Goal: Task Accomplishment & Management: Use online tool/utility

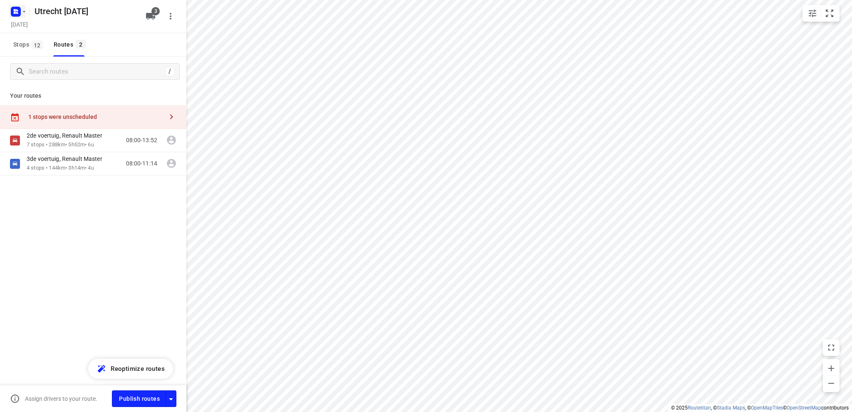
click at [16, 12] on icon "button" at bounding box center [17, 13] width 2 height 2
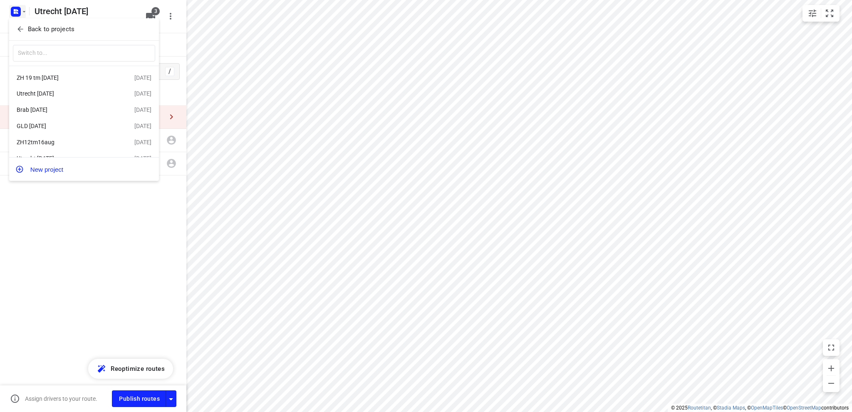
click at [36, 28] on p "Back to projects" at bounding box center [51, 30] width 47 height 10
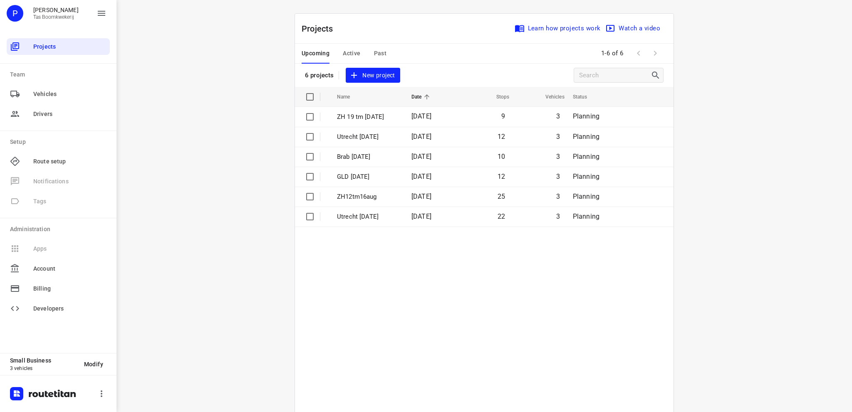
click at [376, 52] on span "Past" at bounding box center [380, 53] width 13 height 10
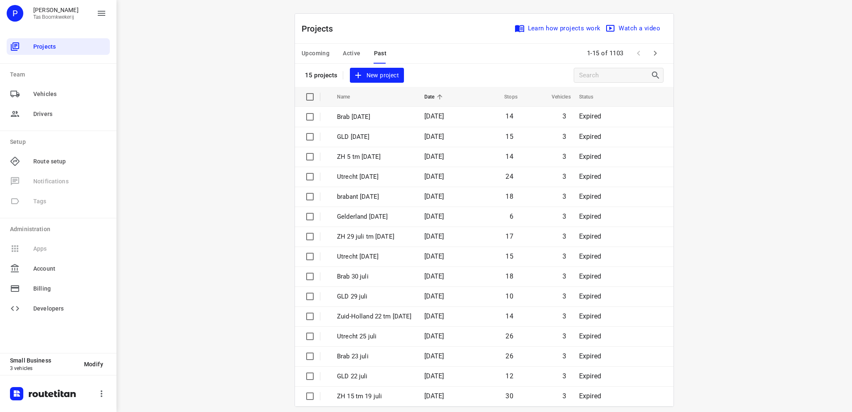
click at [310, 51] on span "Upcoming" at bounding box center [315, 53] width 28 height 10
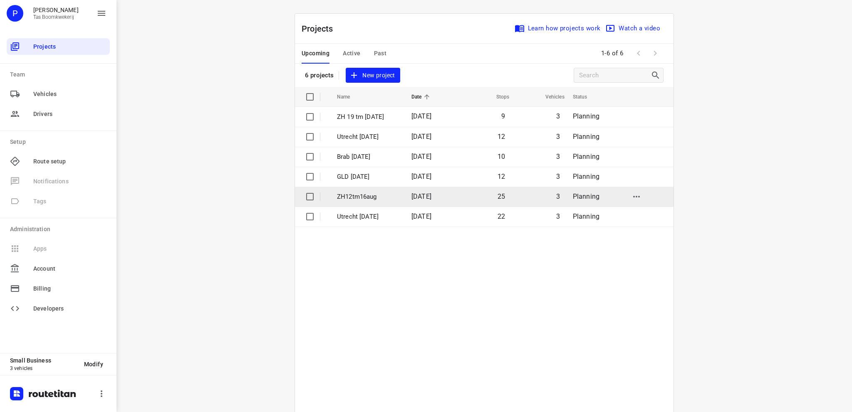
click at [361, 197] on p "ZH12tm16aug" at bounding box center [368, 197] width 62 height 10
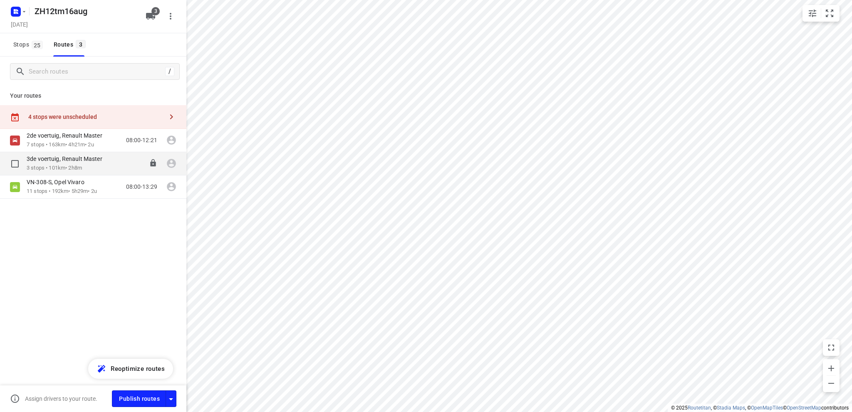
click at [54, 159] on p "3de voertuig, Renault Master" at bounding box center [67, 158] width 81 height 7
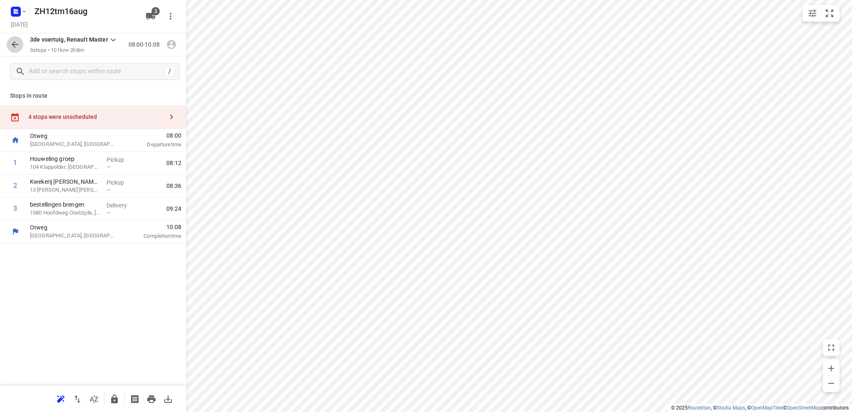
click at [15, 40] on icon "button" at bounding box center [15, 45] width 10 height 10
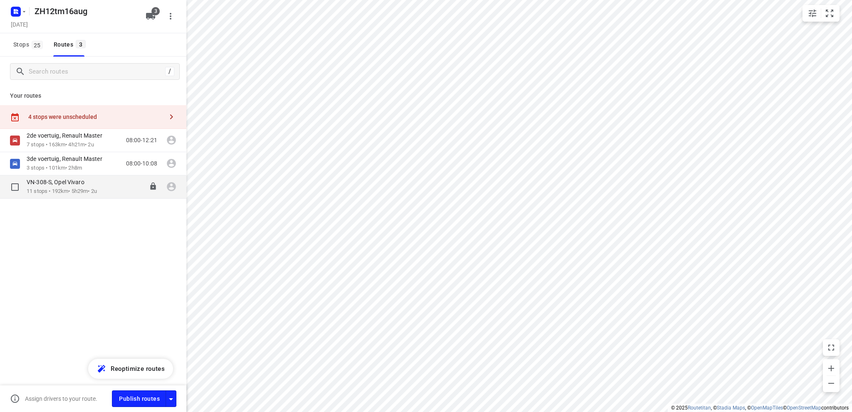
click at [55, 188] on p "11 stops • 192km • 5h29m • 2u" at bounding box center [62, 192] width 70 height 8
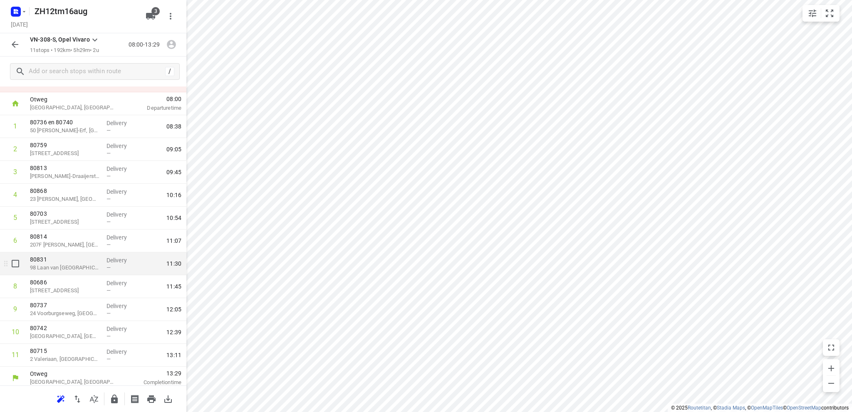
scroll to position [40, 0]
click at [15, 10] on icon "button" at bounding box center [15, 10] width 2 height 2
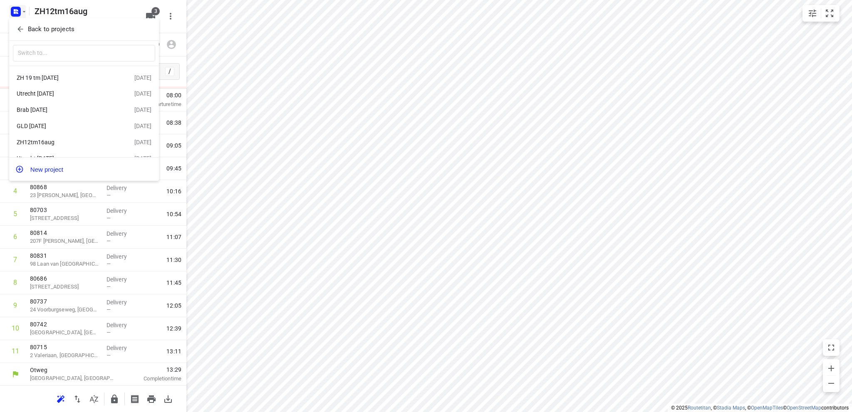
click at [42, 124] on div "GLD [DATE]" at bounding box center [65, 126] width 96 height 7
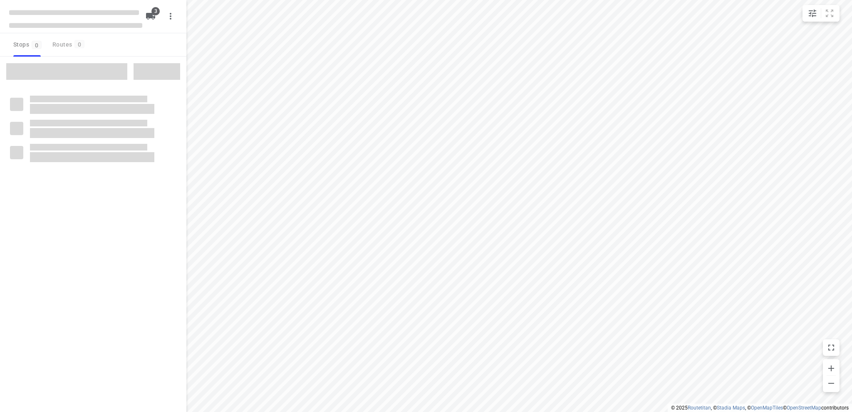
type input "distance"
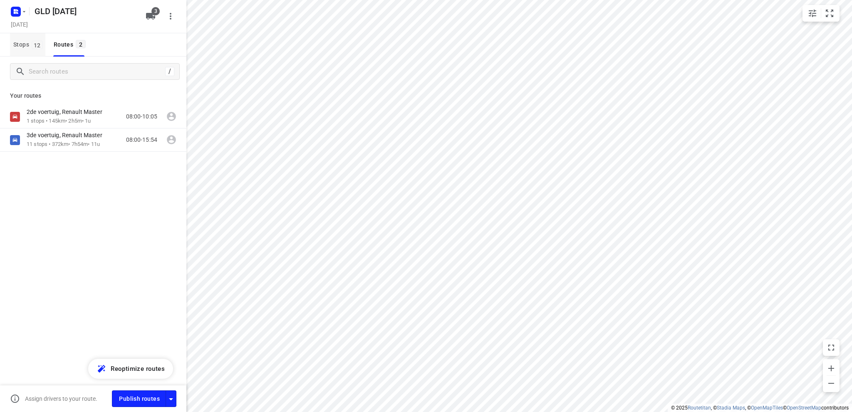
click at [19, 42] on span "Stops 12" at bounding box center [29, 45] width 32 height 10
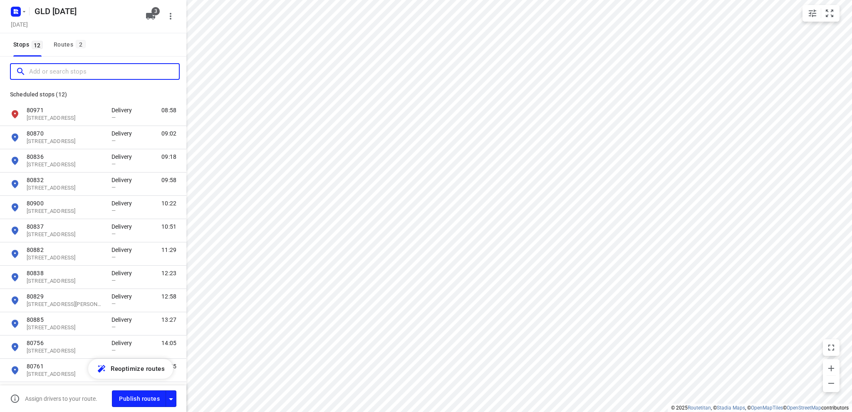
click at [53, 71] on input "Add or search stops" at bounding box center [104, 71] width 150 height 13
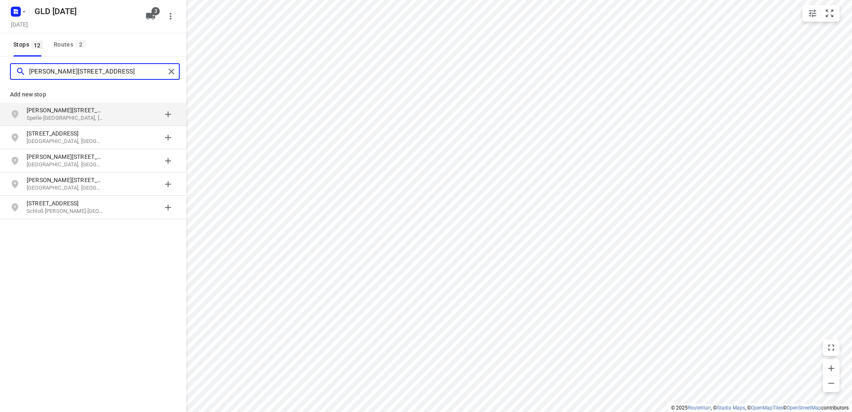
type input "[PERSON_NAME][STREET_ADDRESS]"
click at [75, 112] on p "[PERSON_NAME][STREET_ADDRESS]" at bounding box center [65, 110] width 77 height 8
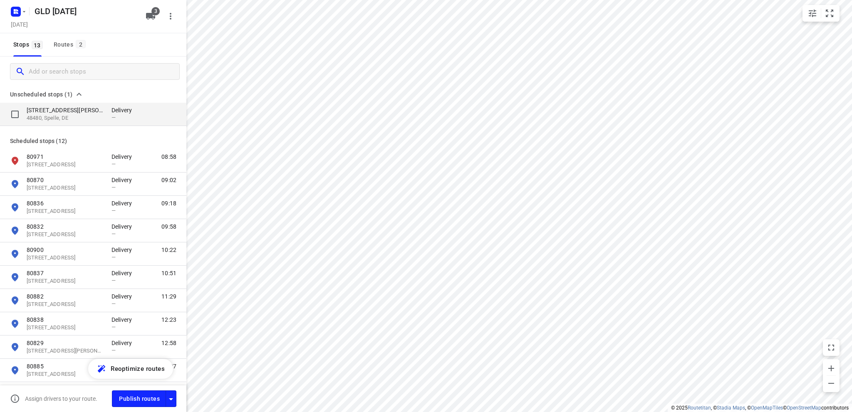
click at [51, 111] on p "[STREET_ADDRESS][PERSON_NAME]" at bounding box center [65, 110] width 77 height 8
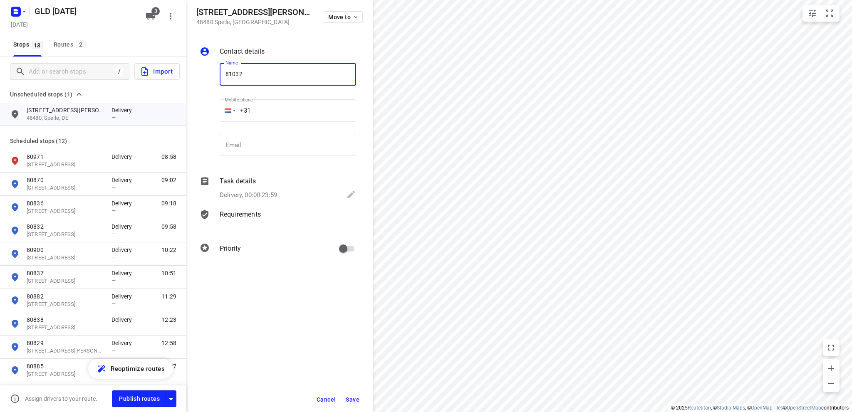
type input "81032"
click at [352, 192] on icon at bounding box center [351, 195] width 10 height 10
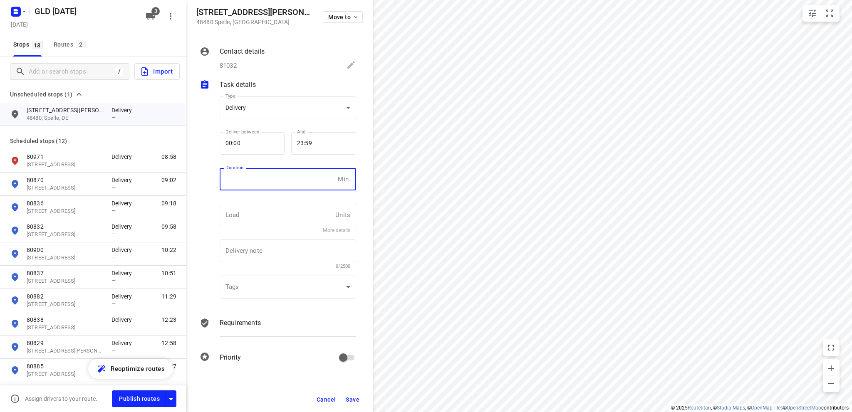
click at [251, 176] on input "number" at bounding box center [277, 179] width 115 height 22
type input "10"
click at [352, 397] on span "Save" at bounding box center [353, 399] width 14 height 7
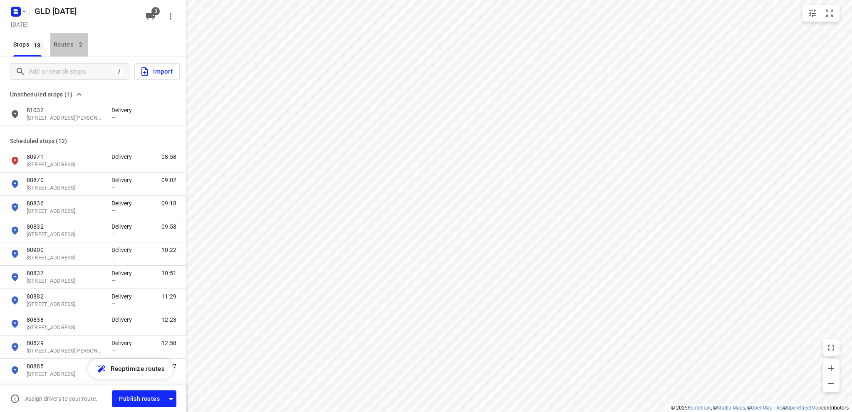
click at [61, 43] on div "Routes 2" at bounding box center [71, 45] width 35 height 10
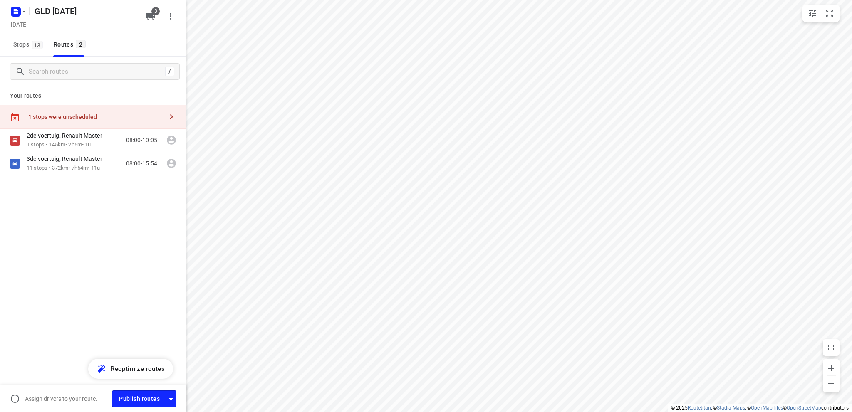
click at [69, 114] on div "1 stops were unscheduled" at bounding box center [95, 117] width 135 height 7
click at [201, 72] on input "grid" at bounding box center [201, 75] width 17 height 17
checkbox input "true"
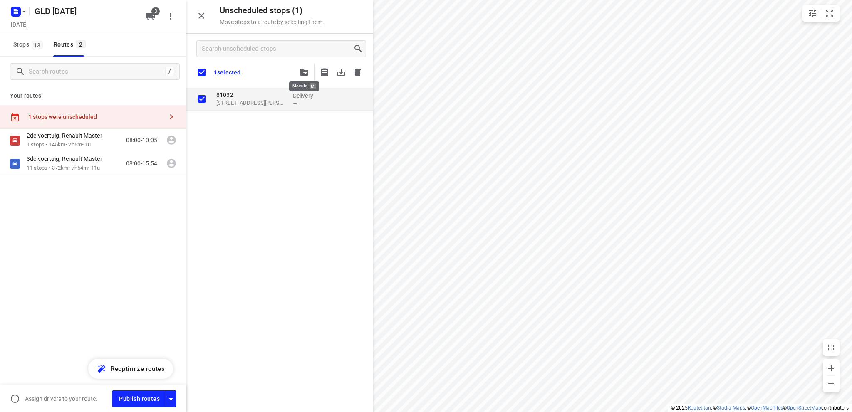
click at [306, 71] on icon "button" at bounding box center [304, 72] width 8 height 7
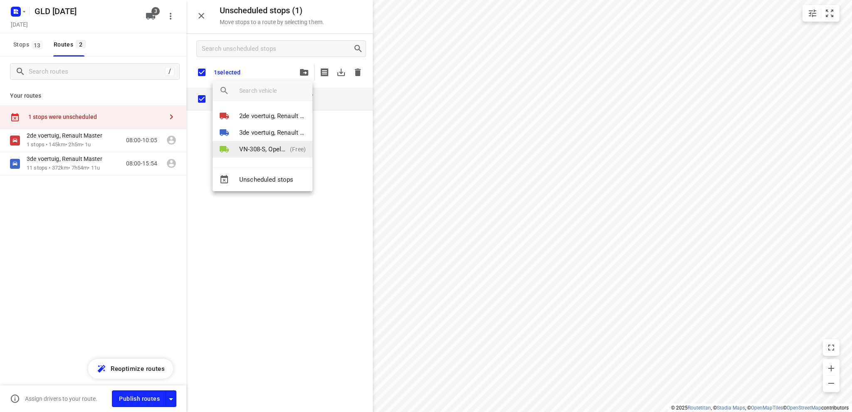
click at [272, 146] on p "VN-308-S, Opel Vivaro" at bounding box center [262, 150] width 47 height 10
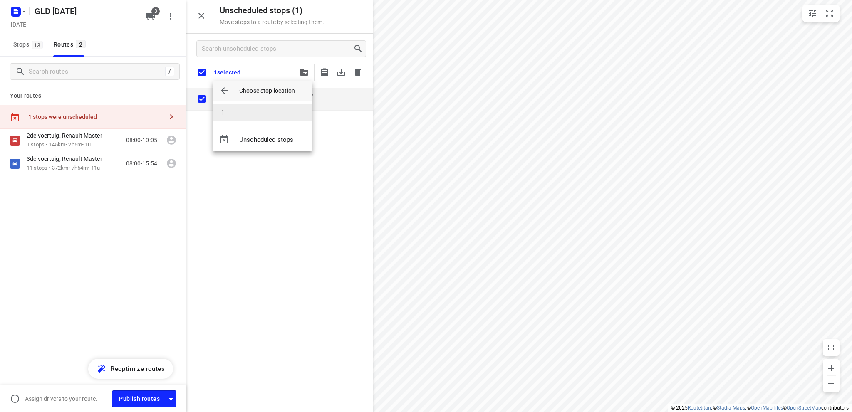
click at [272, 114] on li "1" at bounding box center [262, 112] width 100 height 17
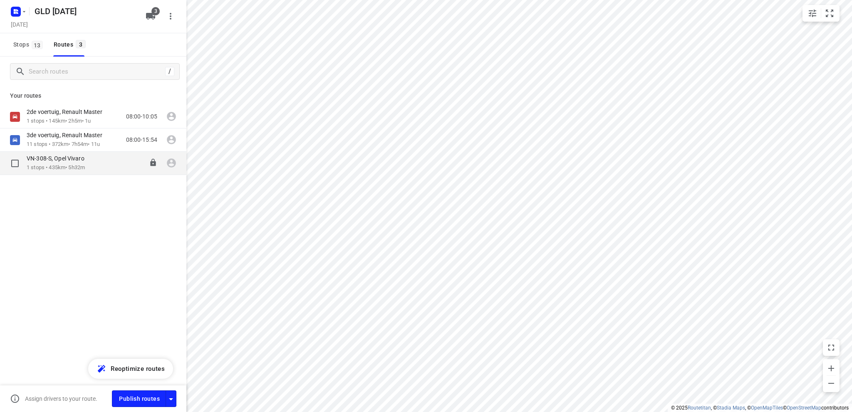
click at [79, 164] on p "1 stops • 435km • 5h32m" at bounding box center [60, 168] width 66 height 8
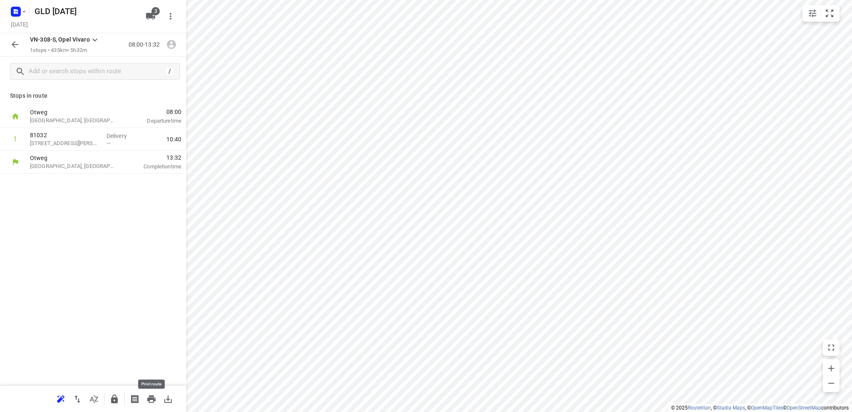
click at [151, 397] on icon "button" at bounding box center [151, 398] width 8 height 7
click at [13, 9] on rect "button" at bounding box center [16, 12] width 10 height 10
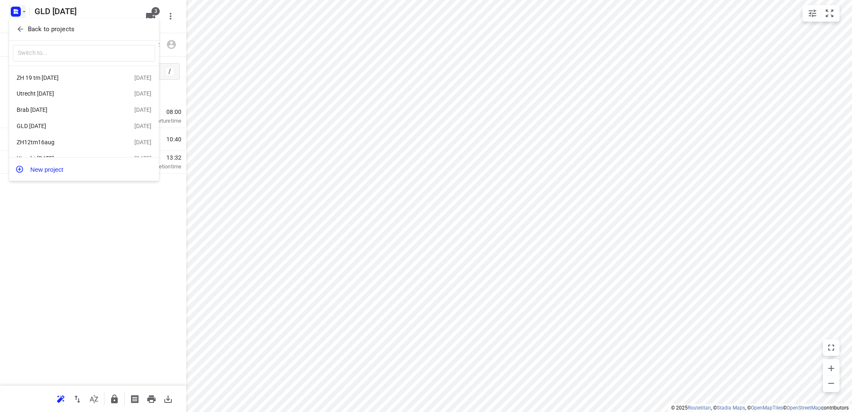
scroll to position [14, 0]
click at [60, 128] on div "ZH12tm16aug" at bounding box center [65, 129] width 96 height 7
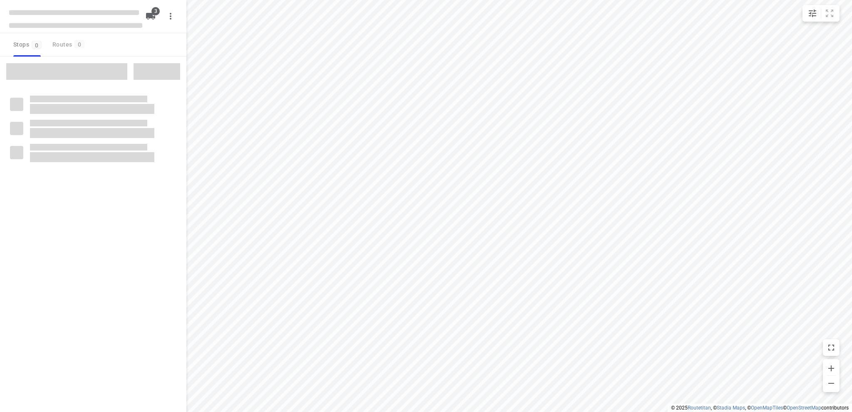
type input "distance"
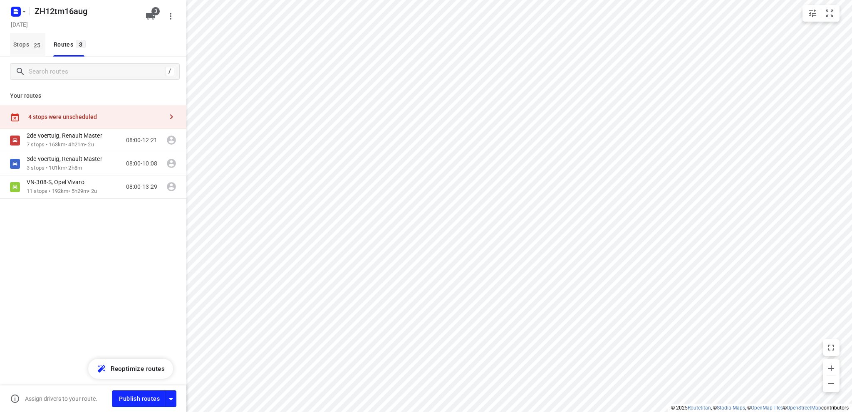
click at [21, 41] on span "Stops 25" at bounding box center [29, 45] width 32 height 10
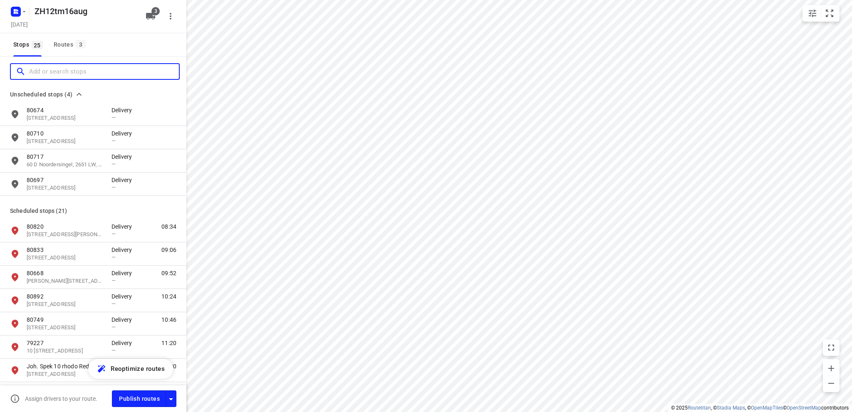
click at [67, 71] on input "Add or search stops" at bounding box center [104, 71] width 150 height 13
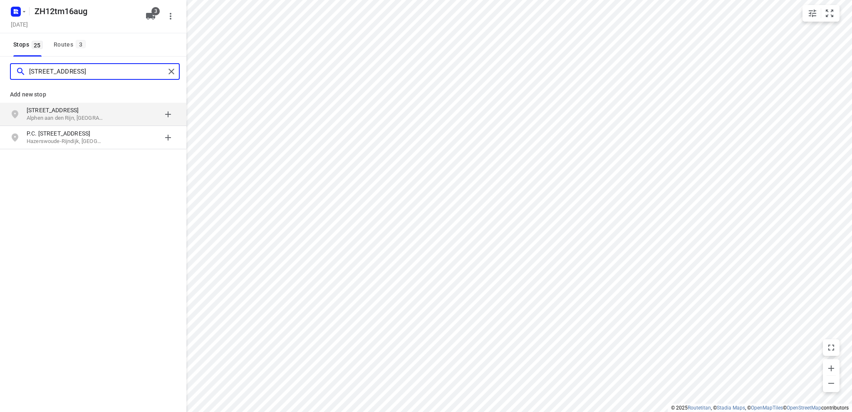
type input "[STREET_ADDRESS]"
click at [75, 109] on p "[STREET_ADDRESS]" at bounding box center [65, 110] width 77 height 8
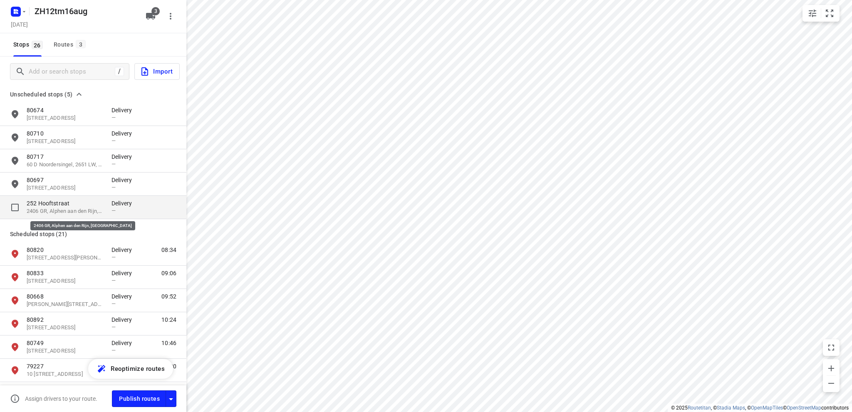
click at [83, 207] on p "2406 GR, Alphen aan den Rijn, [GEOGRAPHIC_DATA]" at bounding box center [65, 211] width 77 height 8
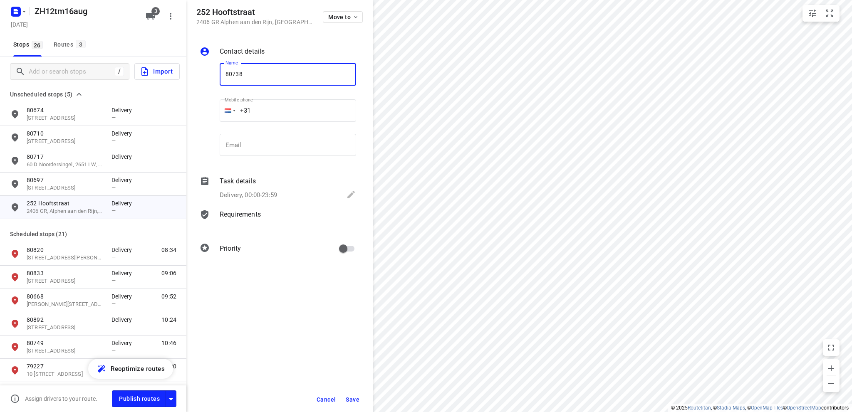
type input "80738"
click at [351, 193] on icon at bounding box center [350, 194] width 7 height 7
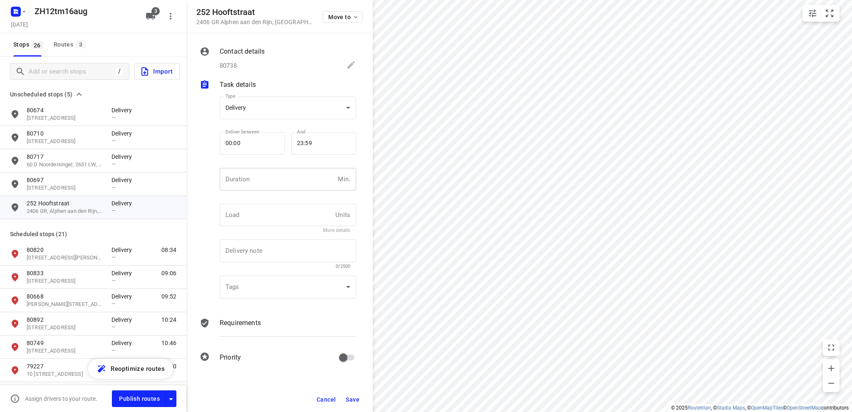
click at [237, 184] on input "number" at bounding box center [277, 179] width 115 height 22
type input "10"
click at [353, 398] on span "Save" at bounding box center [353, 399] width 14 height 7
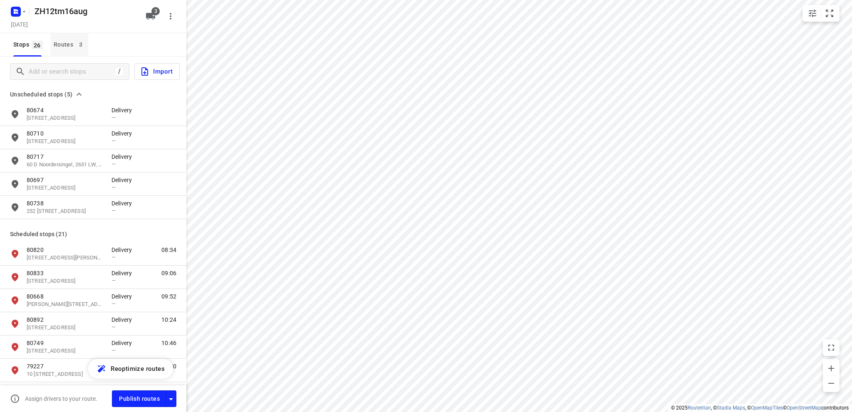
click at [64, 44] on div "Routes 3" at bounding box center [71, 45] width 35 height 10
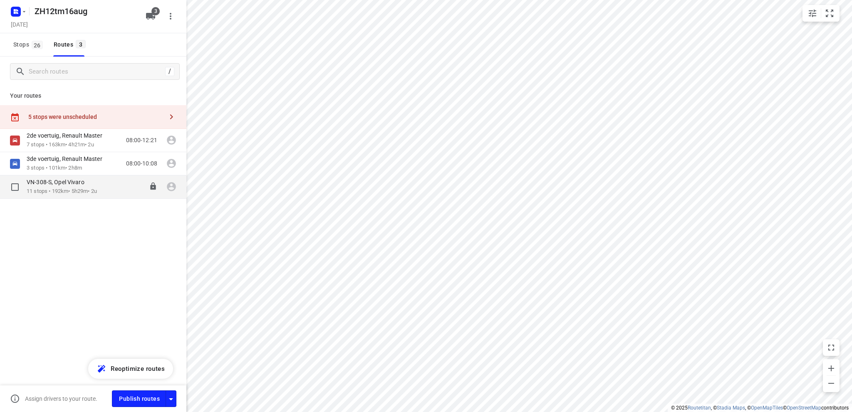
click at [82, 185] on p "VN-308-S, Opel Vivaro" at bounding box center [58, 181] width 63 height 7
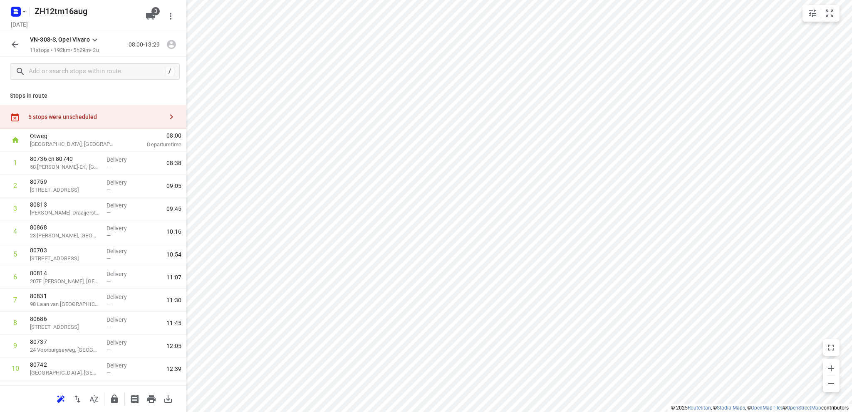
click at [55, 116] on div "5 stops were unscheduled" at bounding box center [95, 117] width 135 height 7
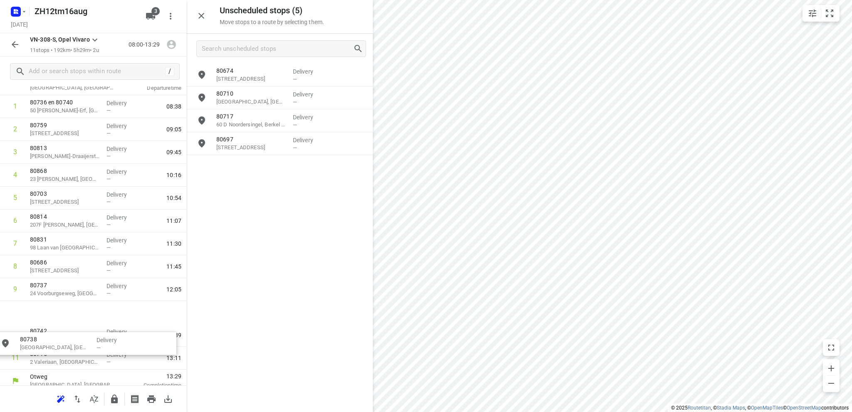
scroll to position [67, 0]
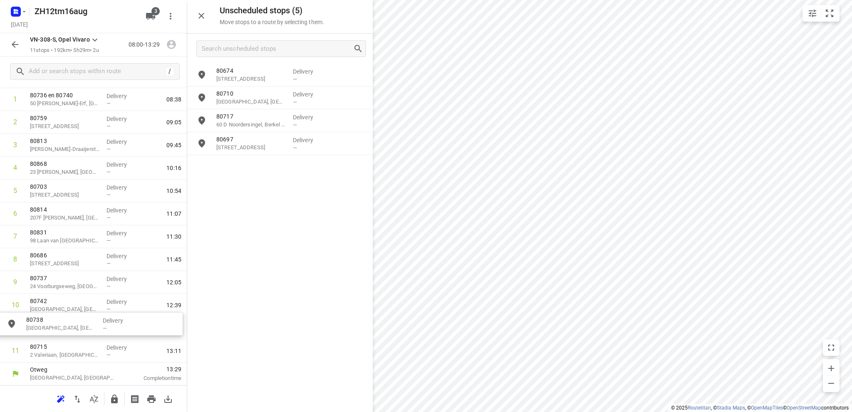
drag, startPoint x: 268, startPoint y: 168, endPoint x: 76, endPoint y: 326, distance: 249.0
drag, startPoint x: 67, startPoint y: 327, endPoint x: 128, endPoint y: 5, distance: 328.1
click at [128, 5] on h5 "ZH12tm16aug" at bounding box center [85, 11] width 108 height 13
click at [13, 326] on input "checkbox" at bounding box center [15, 328] width 17 height 17
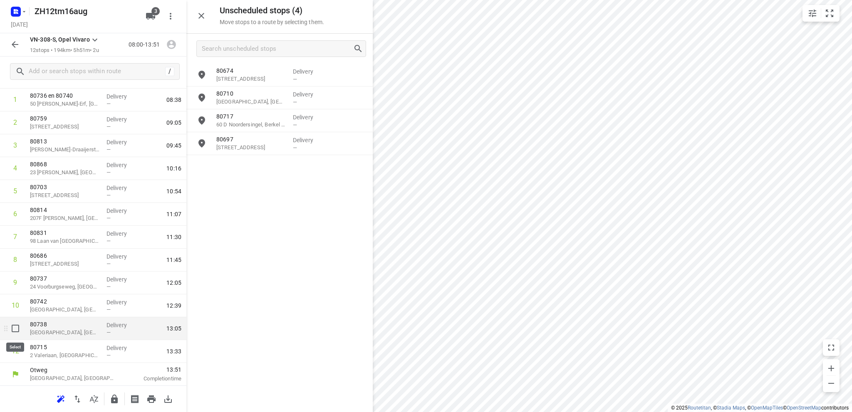
checkbox input "true"
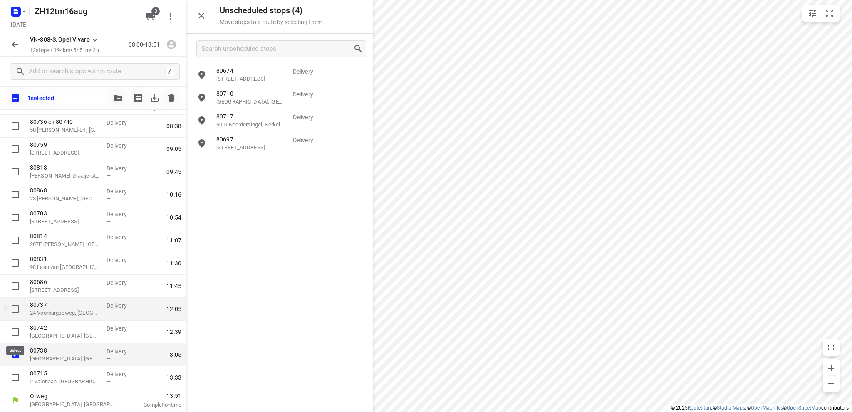
scroll to position [60, 0]
click at [155, 99] on icon "button" at bounding box center [154, 97] width 7 height 7
click at [13, 7] on rect "button" at bounding box center [16, 12] width 10 height 10
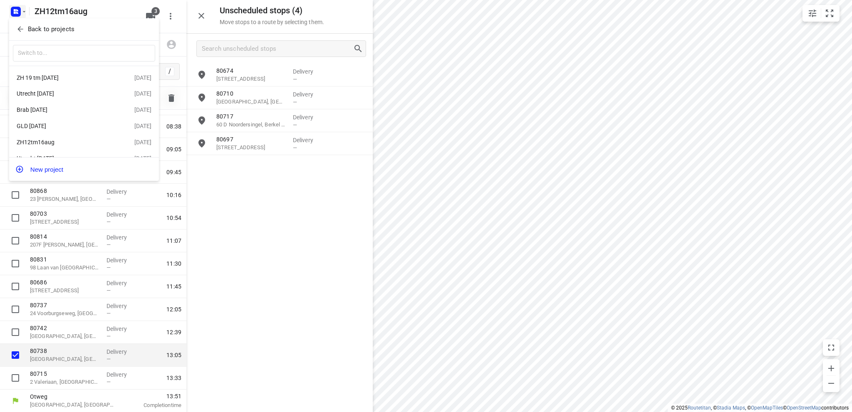
click at [59, 74] on div "ZH 19 tm [DATE]" at bounding box center [65, 77] width 96 height 7
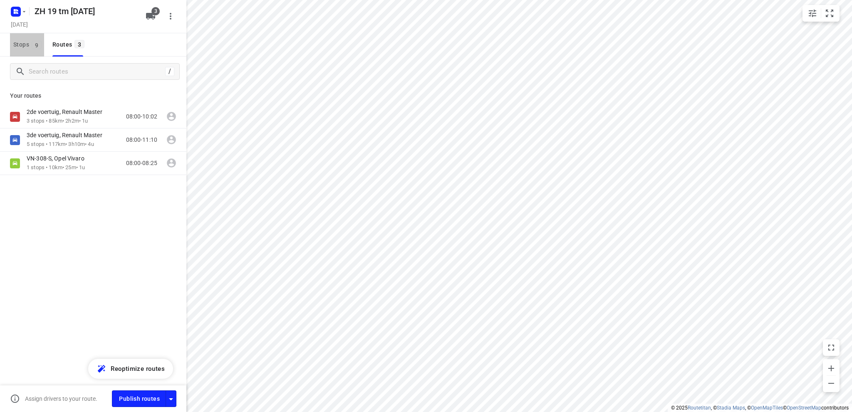
click at [17, 41] on span "Stops 9" at bounding box center [28, 45] width 31 height 10
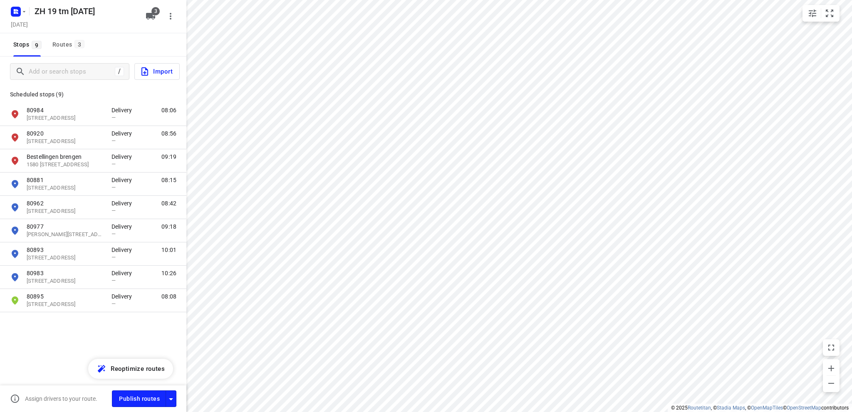
drag, startPoint x: 148, startPoint y: 68, endPoint x: 183, endPoint y: 70, distance: 35.0
click at [149, 68] on icon "button" at bounding box center [145, 72] width 10 height 10
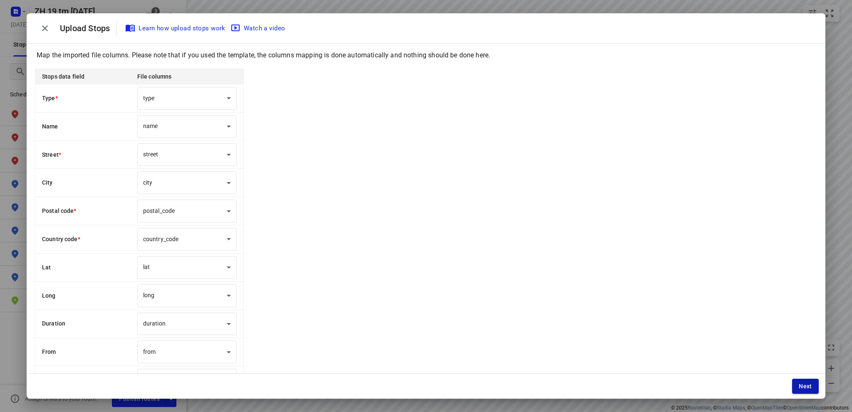
click at [801, 385] on span "Next" at bounding box center [804, 386] width 13 height 7
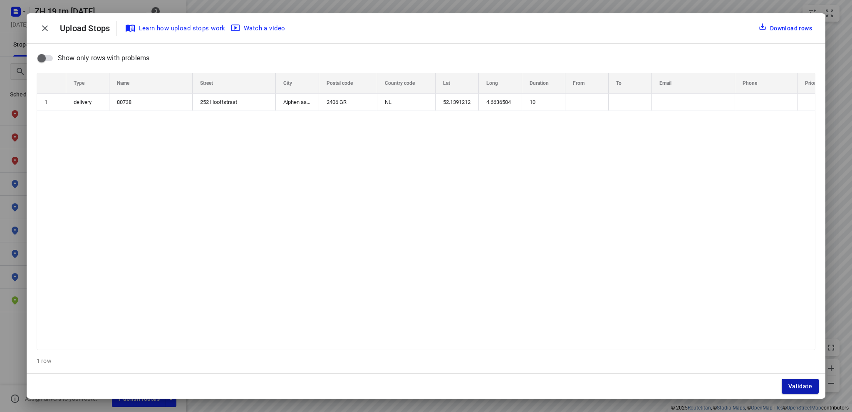
click at [802, 385] on span "Validate" at bounding box center [800, 386] width 24 height 7
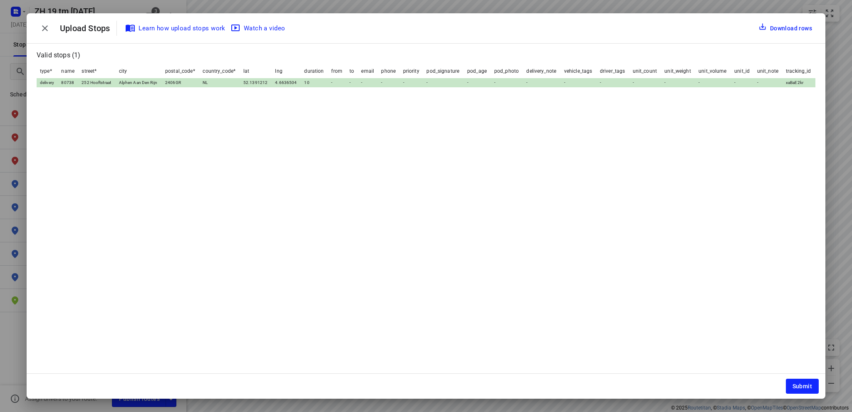
click at [802, 385] on span "Submit" at bounding box center [802, 386] width 20 height 7
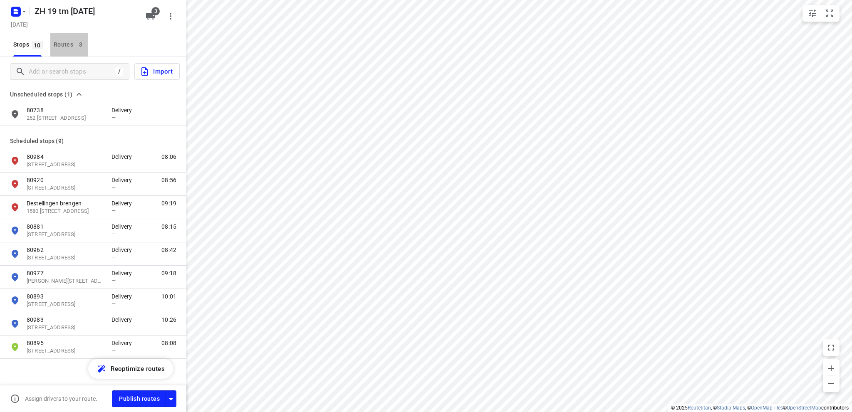
click at [63, 46] on div "Routes 3" at bounding box center [71, 45] width 35 height 10
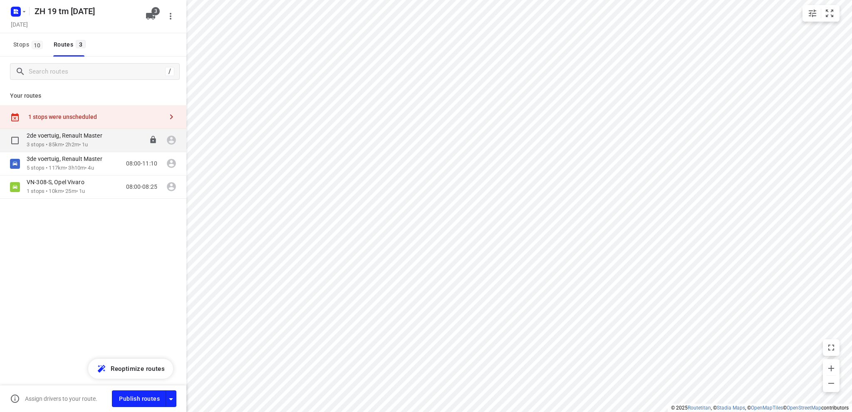
click at [62, 141] on p "3 stops • 85km • 2h2m • 1u" at bounding box center [69, 145] width 84 height 8
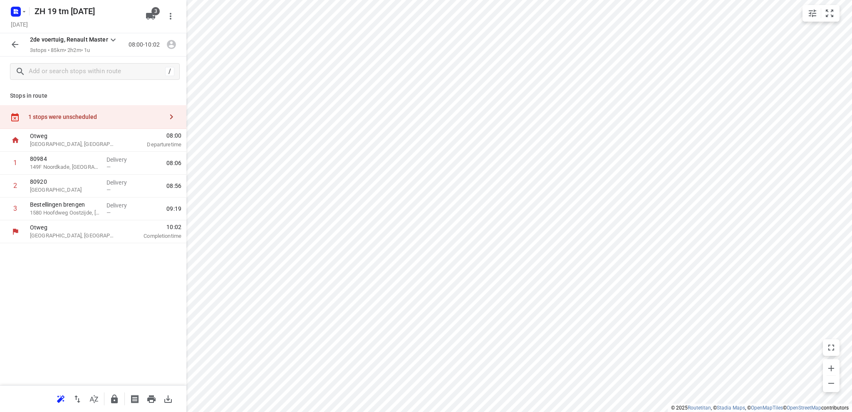
click at [59, 117] on div "1 stops were unscheduled" at bounding box center [95, 117] width 135 height 7
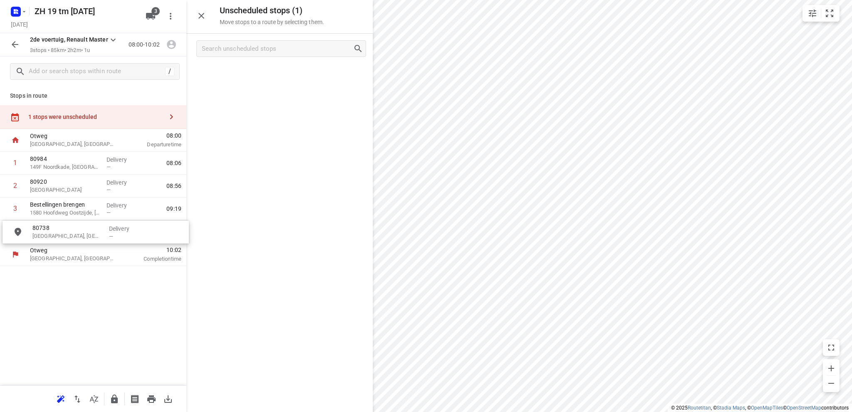
drag, startPoint x: 251, startPoint y: 77, endPoint x: 64, endPoint y: 235, distance: 244.9
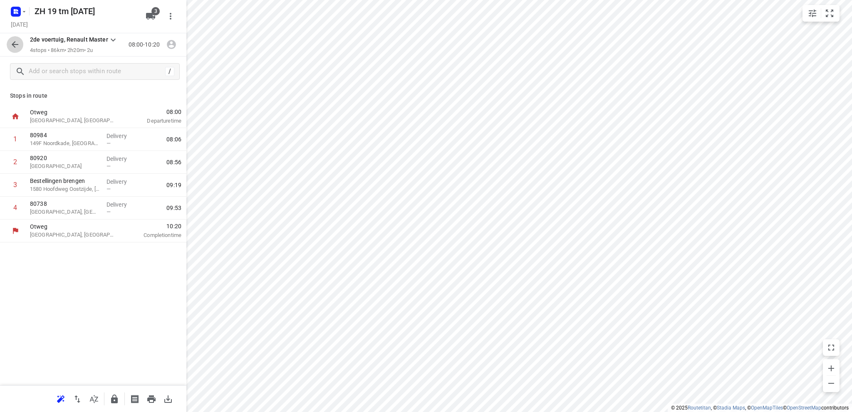
click at [15, 48] on icon "button" at bounding box center [15, 45] width 10 height 10
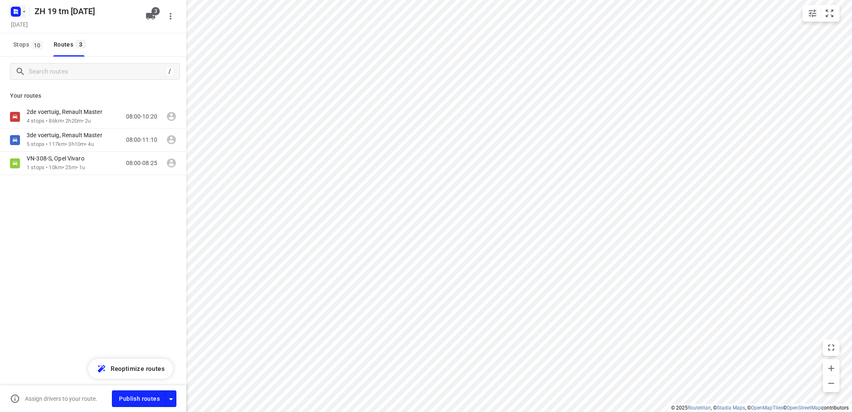
click at [17, 10] on icon "button" at bounding box center [17, 10] width 2 height 2
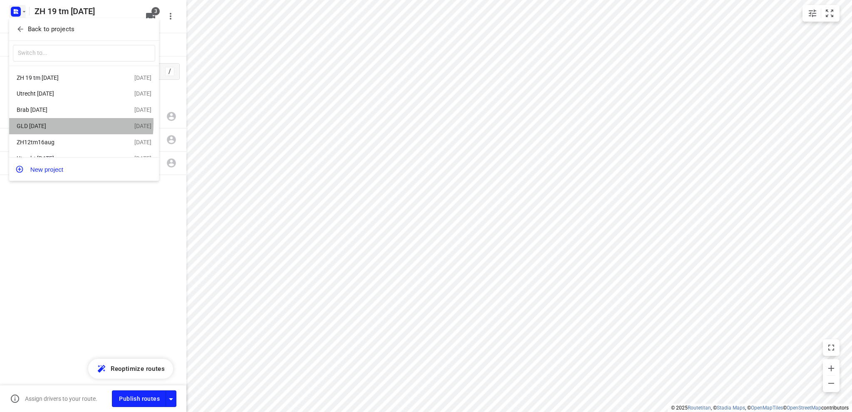
click at [42, 124] on div "GLD [DATE]" at bounding box center [65, 126] width 96 height 7
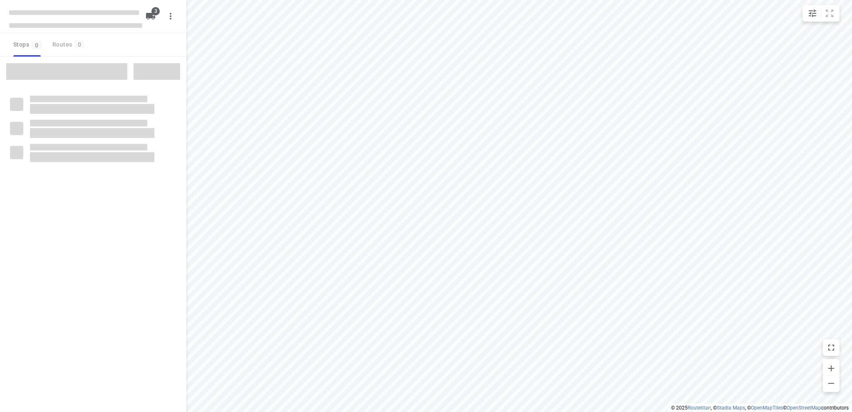
type input "distance"
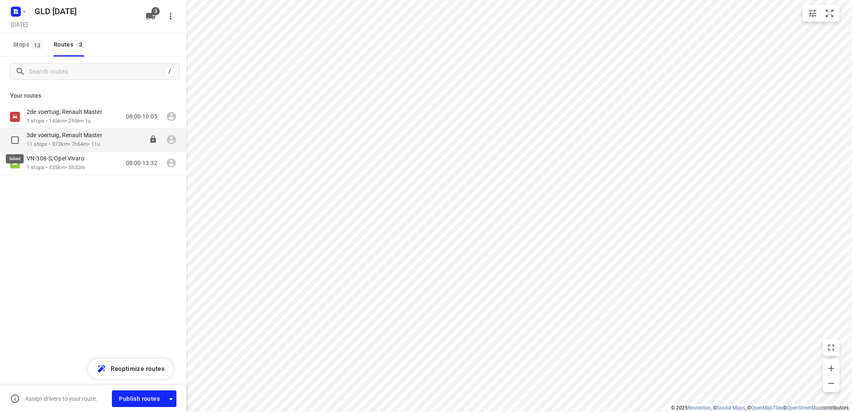
click at [13, 138] on input "checkbox" at bounding box center [15, 140] width 17 height 17
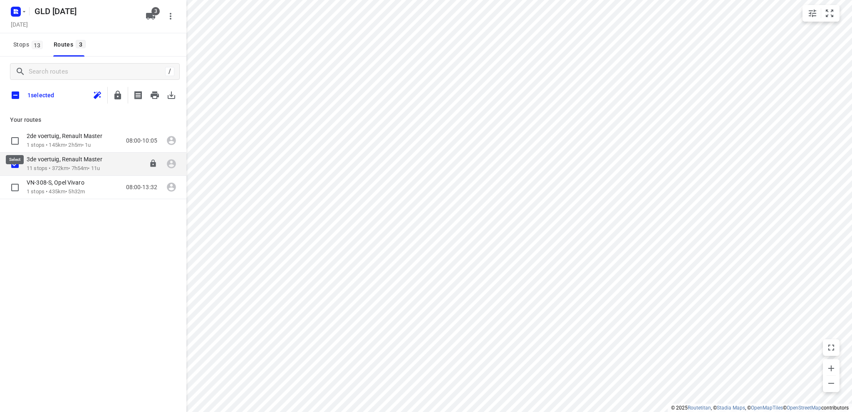
checkbox input "true"
click at [154, 94] on icon "button" at bounding box center [155, 94] width 8 height 7
